Goal: Transaction & Acquisition: Purchase product/service

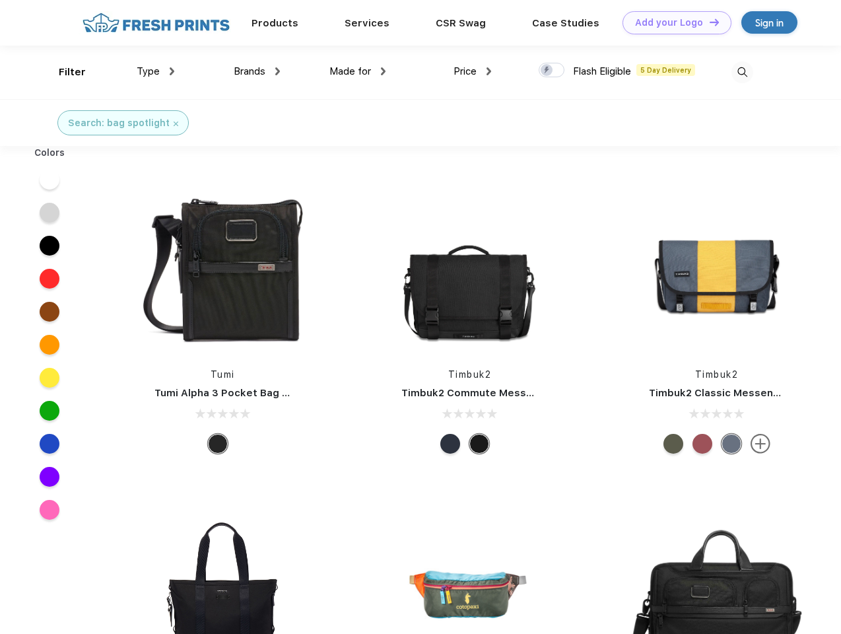
scroll to position [1, 0]
click at [672, 22] on link "Add your Logo Design Tool" at bounding box center [676, 22] width 109 height 23
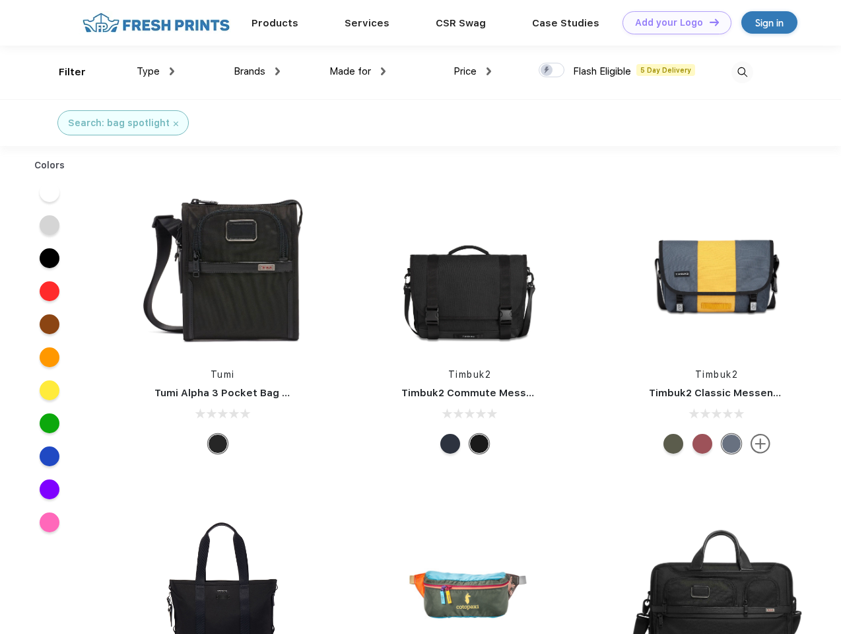
click at [0, 0] on div "Design Tool" at bounding box center [0, 0] width 0 height 0
click at [708, 22] on link "Add your Logo Design Tool" at bounding box center [676, 22] width 109 height 23
click at [63, 72] on div "Filter" at bounding box center [72, 72] width 27 height 15
click at [156, 71] on span "Type" at bounding box center [148, 71] width 23 height 12
click at [257, 71] on span "Brands" at bounding box center [250, 71] width 32 height 12
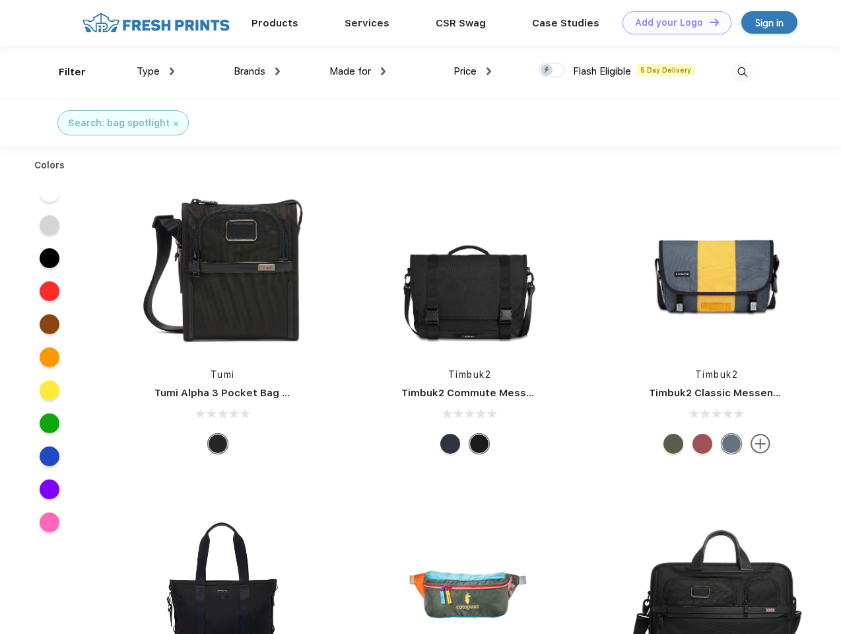
click at [358, 71] on span "Made for" at bounding box center [350, 71] width 42 height 12
click at [472, 71] on span "Price" at bounding box center [464, 71] width 23 height 12
click at [552, 71] on div at bounding box center [551, 70] width 26 height 15
click at [547, 71] on input "checkbox" at bounding box center [542, 66] width 9 height 9
click at [742, 72] on img at bounding box center [742, 72] width 22 height 22
